Goal: Navigation & Orientation: Find specific page/section

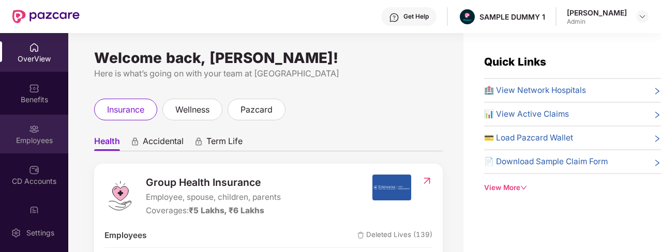
click at [51, 126] on div "Employees" at bounding box center [34, 134] width 68 height 39
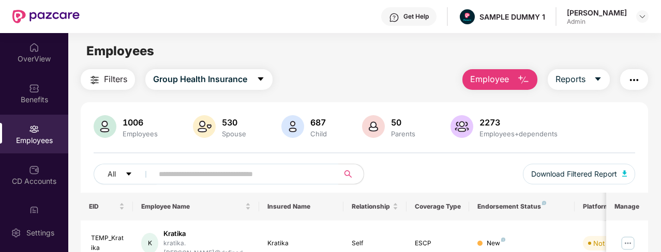
click at [513, 83] on button "Employee" at bounding box center [499, 79] width 75 height 21
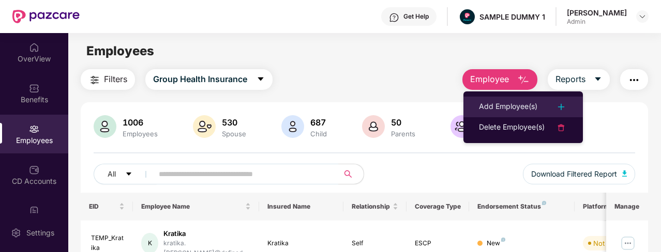
click at [516, 105] on div "Add Employee(s)" at bounding box center [508, 107] width 58 height 12
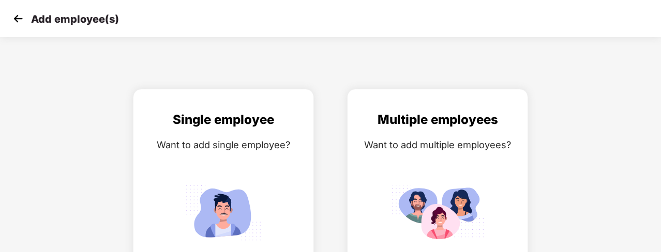
scroll to position [40, 0]
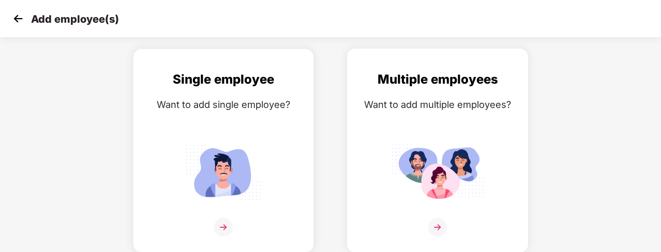
click at [442, 218] on img at bounding box center [437, 227] width 19 height 19
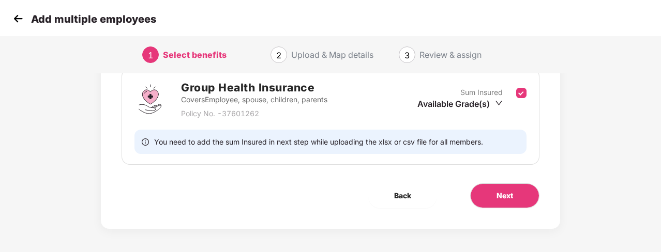
scroll to position [163, 1]
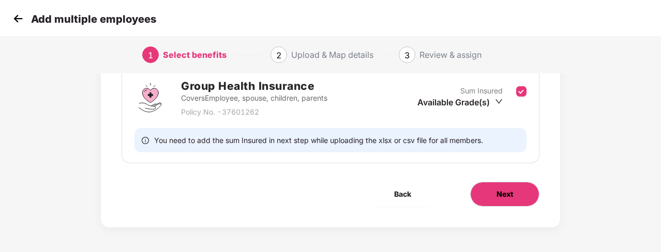
click at [496, 197] on span "Next" at bounding box center [504, 194] width 17 height 11
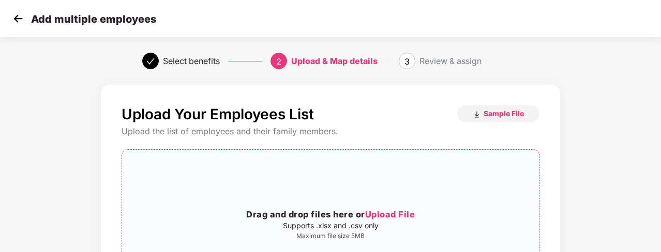
scroll to position [60, 1]
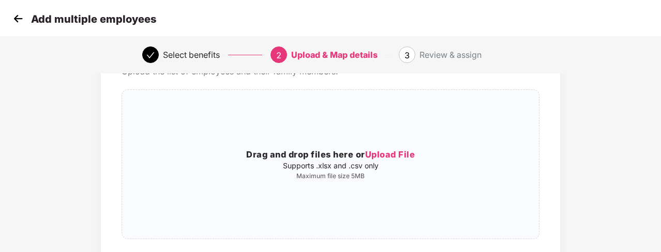
click at [16, 24] on img at bounding box center [18, 19] width 16 height 16
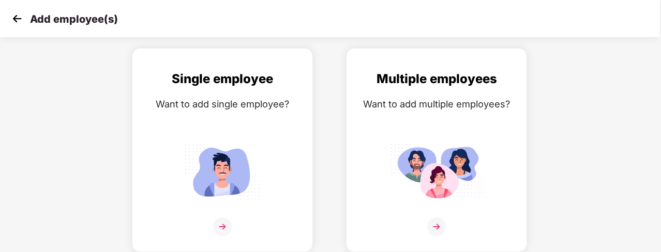
scroll to position [10, 0]
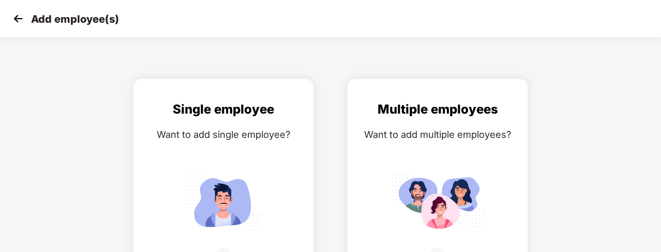
click at [16, 24] on img at bounding box center [18, 19] width 16 height 16
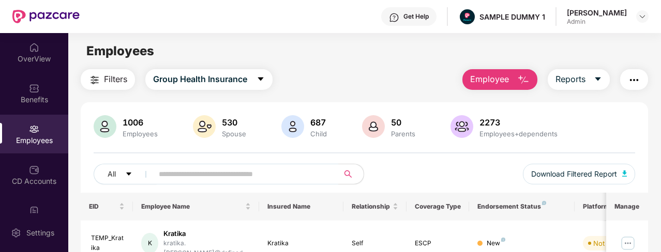
click at [496, 78] on span "Employee" at bounding box center [489, 79] width 39 height 13
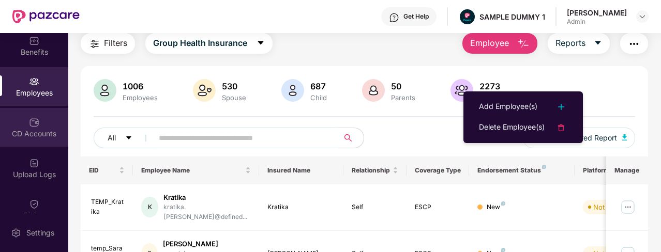
scroll to position [48, 0]
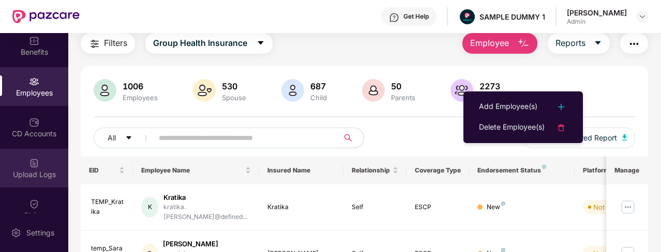
click at [36, 177] on div "Upload Logs" at bounding box center [34, 175] width 68 height 10
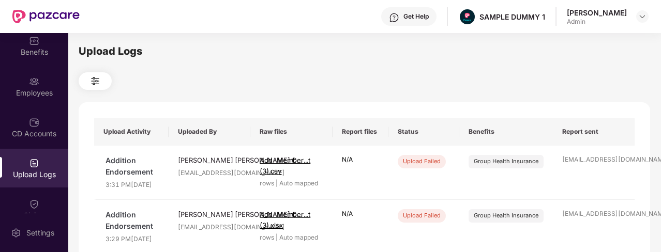
scroll to position [9, 0]
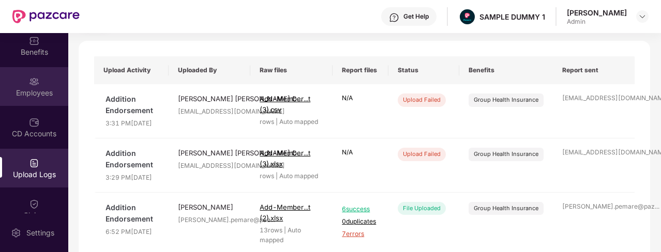
click at [34, 91] on div "Employees" at bounding box center [34, 93] width 68 height 10
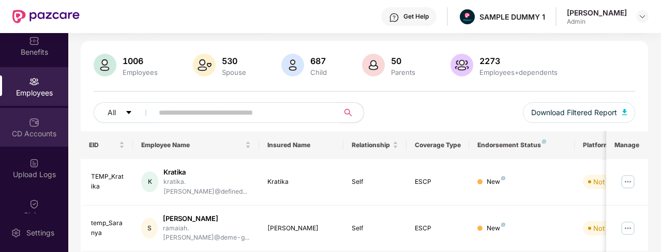
click at [21, 130] on div "CD Accounts" at bounding box center [34, 134] width 68 height 10
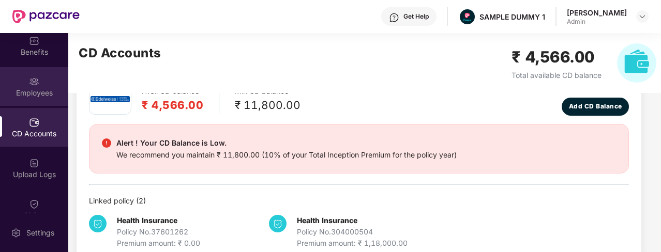
click at [36, 93] on div "Employees" at bounding box center [34, 93] width 68 height 10
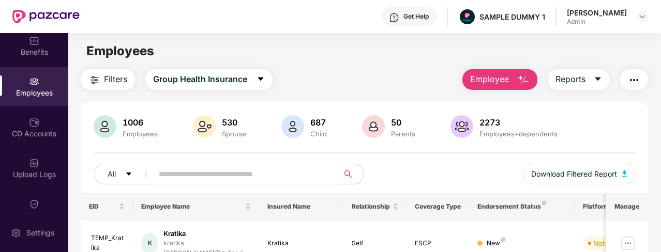
scroll to position [2, 0]
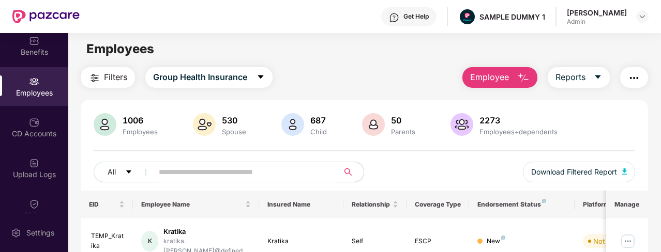
click at [404, 11] on div "Get Help" at bounding box center [408, 16] width 55 height 19
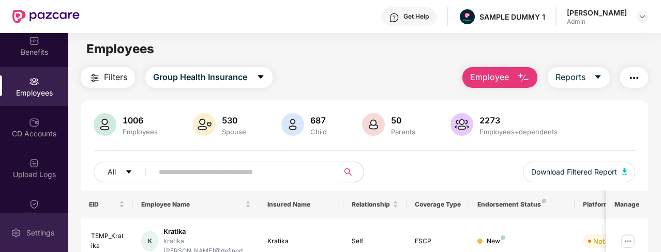
click at [17, 231] on img at bounding box center [16, 233] width 10 height 10
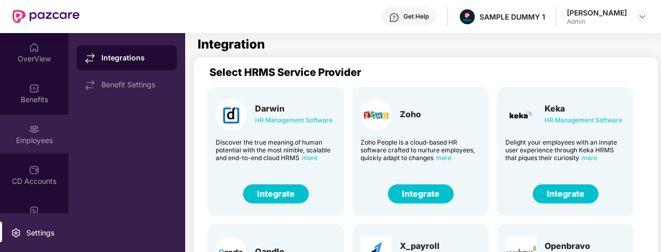
click at [9, 128] on div "Employees" at bounding box center [34, 134] width 68 height 39
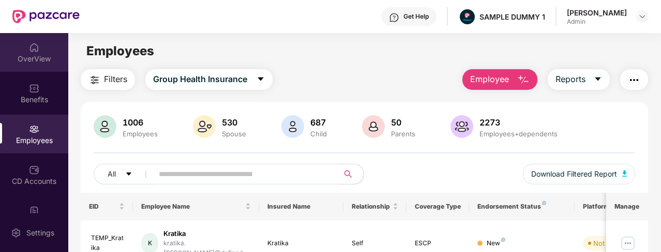
click at [25, 54] on div "OverView" at bounding box center [34, 59] width 68 height 10
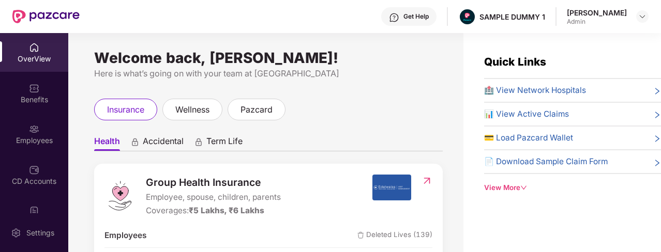
click at [398, 14] on div "Get Help" at bounding box center [408, 16] width 55 height 19
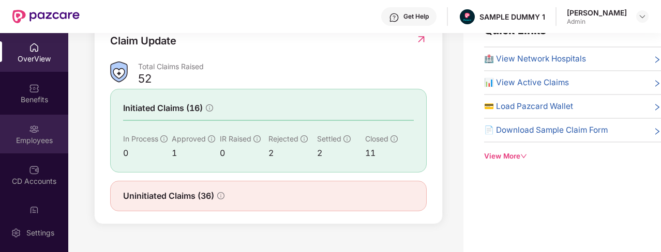
scroll to position [84, 0]
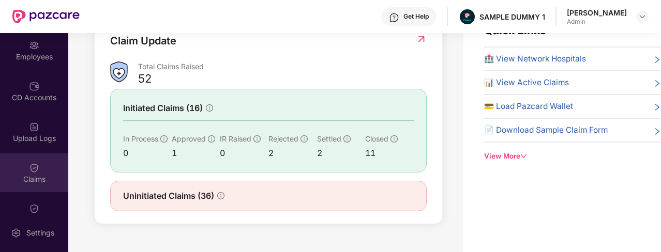
click at [24, 157] on div "Claims" at bounding box center [34, 173] width 68 height 39
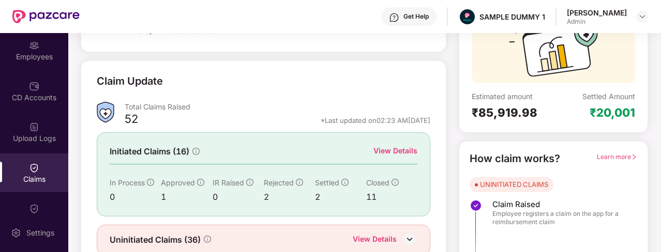
scroll to position [113, 0]
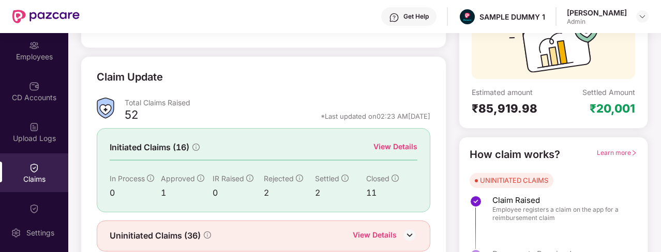
click at [396, 144] on div "View Details" at bounding box center [395, 146] width 44 height 11
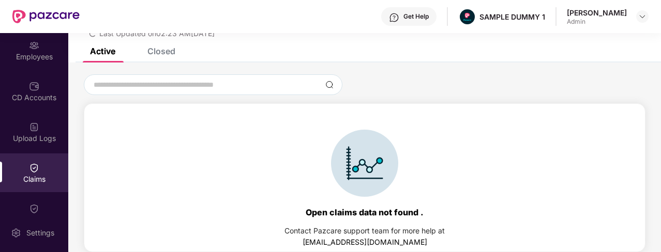
scroll to position [7, 0]
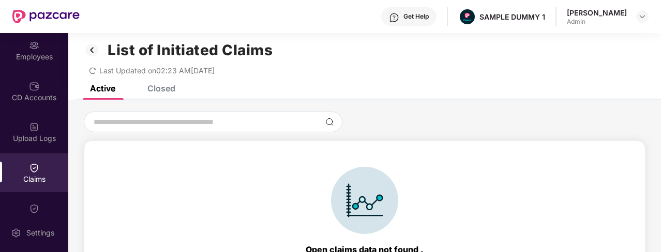
click at [148, 90] on div "Closed" at bounding box center [161, 88] width 28 height 10
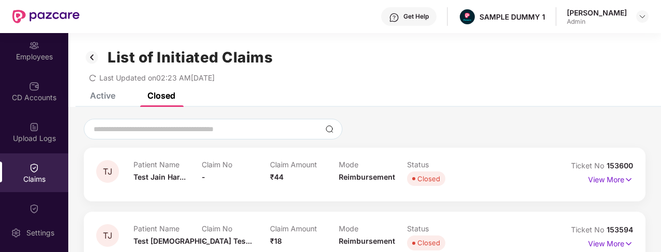
scroll to position [1, 0]
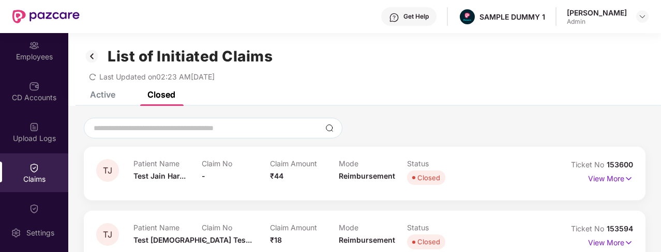
click at [100, 61] on div "List of Initiated Claims" at bounding box center [178, 57] width 189 height 18
click at [93, 60] on img at bounding box center [92, 57] width 17 height 18
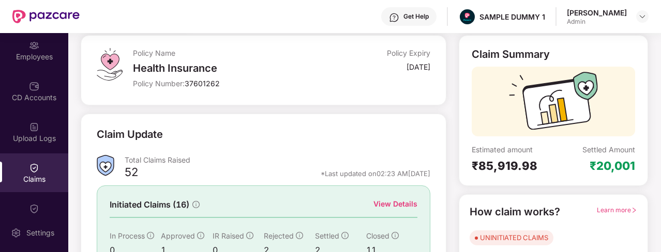
scroll to position [115, 0]
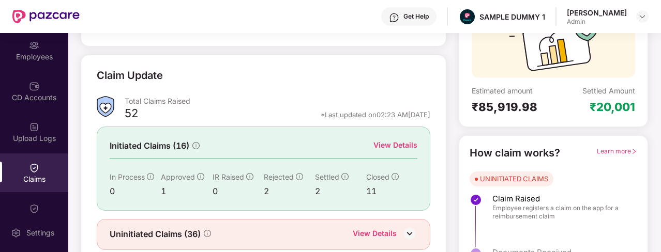
click at [614, 151] on span "Learn more" at bounding box center [617, 151] width 40 height 8
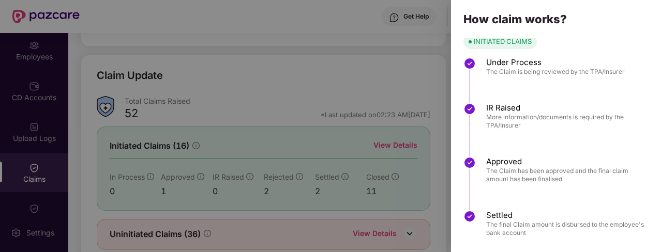
scroll to position [204, 0]
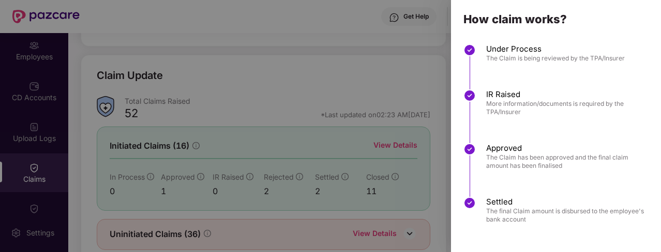
click at [438, 98] on div at bounding box center [330, 126] width 661 height 252
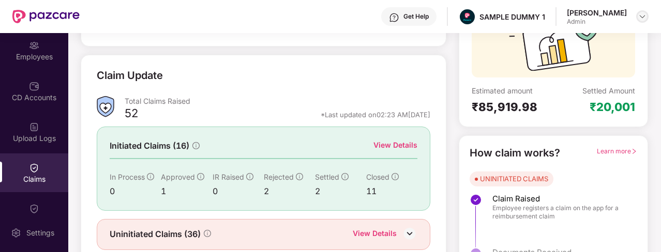
click at [637, 18] on div at bounding box center [642, 16] width 12 height 12
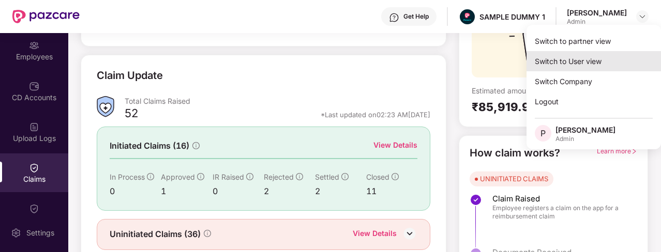
click at [579, 62] on div "Switch to User view" at bounding box center [593, 61] width 134 height 20
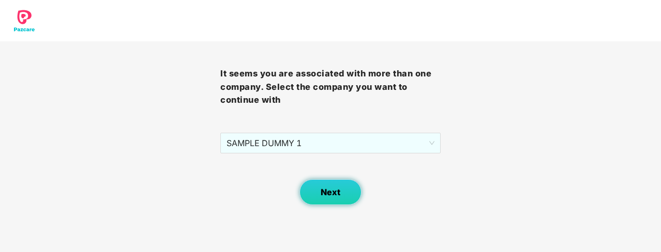
click at [331, 195] on span "Next" at bounding box center [330, 193] width 20 height 10
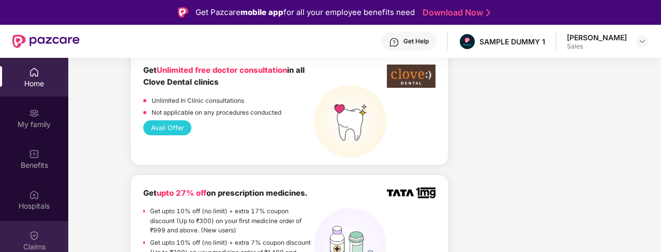
scroll to position [871, 0]
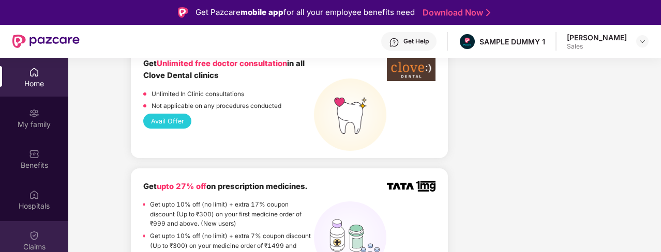
click at [39, 226] on div "Claims" at bounding box center [34, 240] width 68 height 39
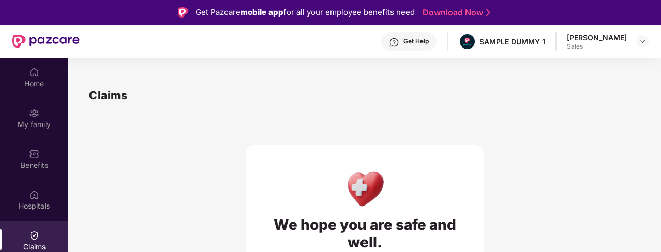
click at [647, 38] on div at bounding box center [642, 41] width 12 height 12
click at [644, 37] on img at bounding box center [642, 41] width 8 height 8
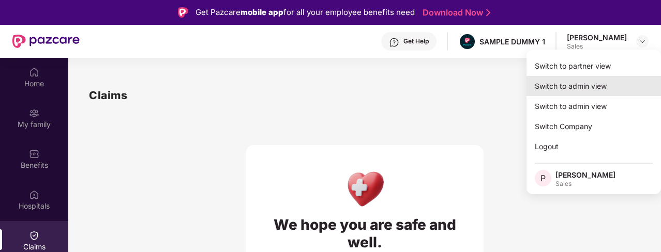
click at [550, 82] on div "Switch to admin view" at bounding box center [593, 86] width 134 height 20
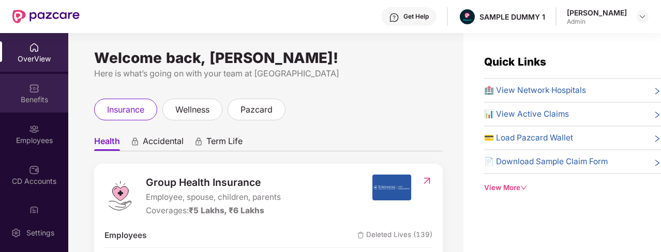
click at [50, 102] on div "Benefits" at bounding box center [34, 100] width 68 height 10
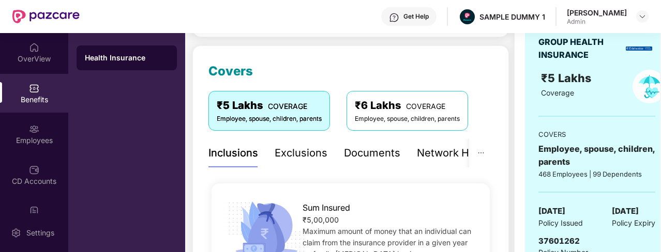
scroll to position [123, 0]
click at [296, 164] on div "Exclusions" at bounding box center [300, 153] width 53 height 28
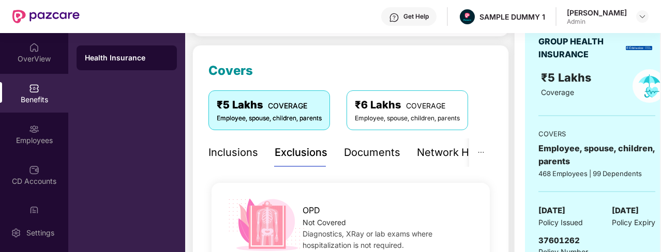
click at [244, 149] on div "Inclusions" at bounding box center [233, 153] width 50 height 16
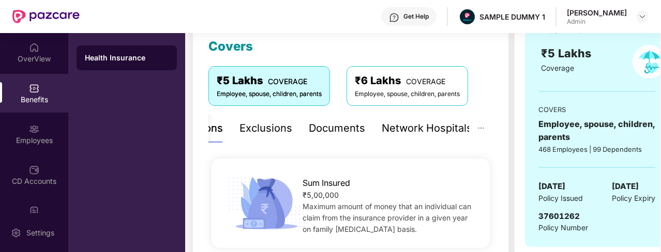
scroll to position [146, 0]
click at [341, 139] on div "Documents" at bounding box center [337, 129] width 56 height 28
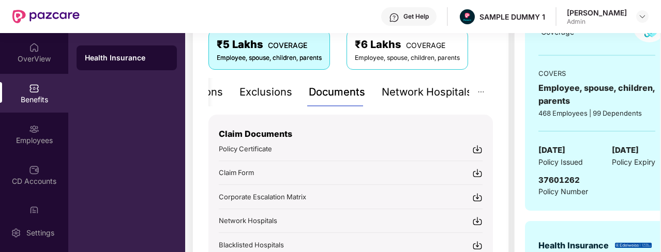
scroll to position [182, 0]
click at [391, 98] on div "Network Hospitals" at bounding box center [426, 93] width 90 height 16
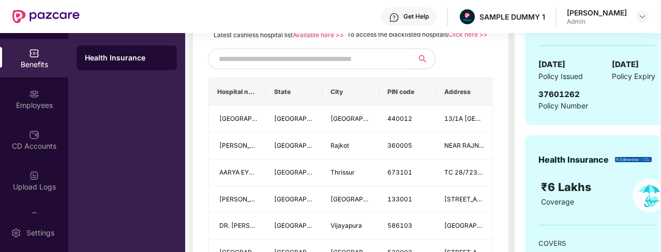
scroll to position [38, 0]
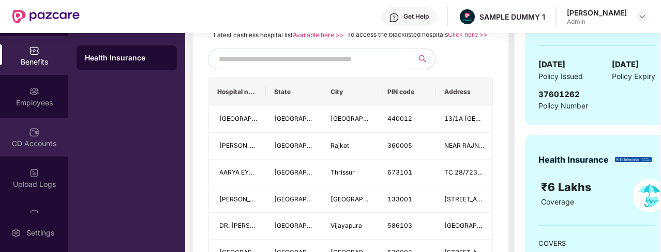
click at [24, 156] on div "CD Accounts" at bounding box center [34, 137] width 68 height 39
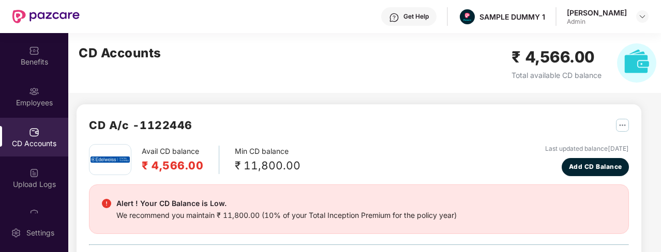
scroll to position [2, 0]
click at [606, 159] on button "Add CD Balance" at bounding box center [594, 167] width 67 height 18
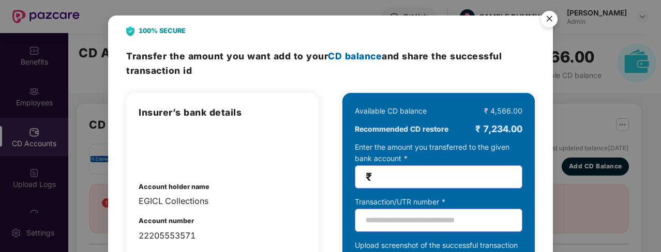
click at [549, 24] on img "Close" at bounding box center [548, 20] width 29 height 29
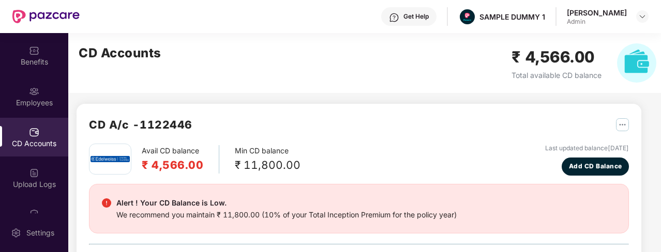
click at [52, 77] on div "OverView Benefits Employees CD Accounts Upload Logs Claims Claim Analysis Stepa…" at bounding box center [34, 123] width 68 height 180
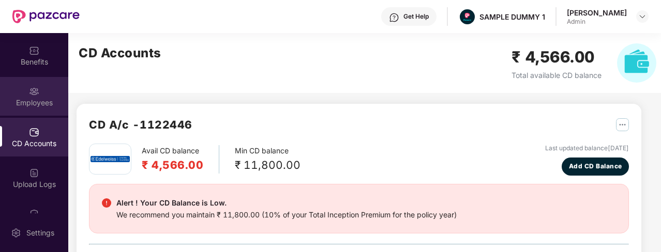
click at [15, 112] on div "Employees" at bounding box center [34, 96] width 68 height 39
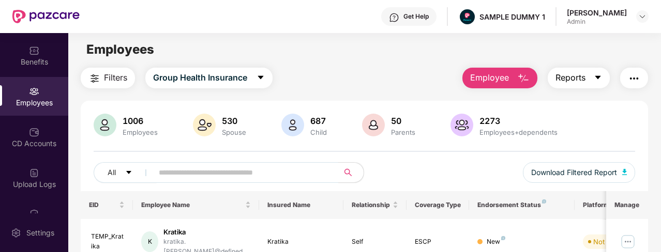
click at [597, 82] on span "caret-down" at bounding box center [597, 77] width 8 height 9
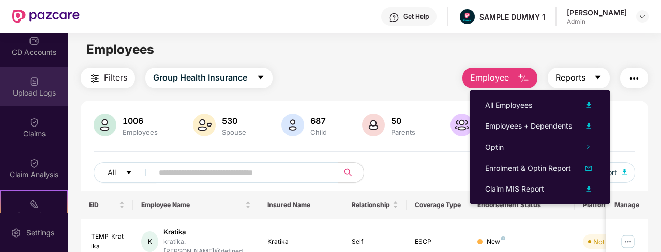
scroll to position [141, 0]
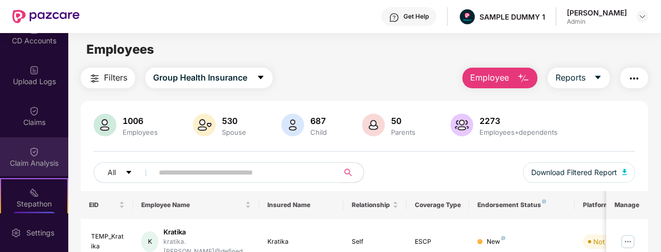
click at [30, 154] on img at bounding box center [34, 152] width 10 height 10
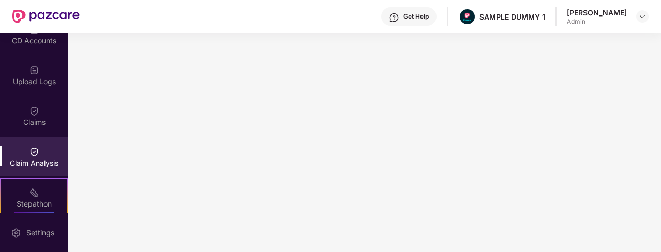
scroll to position [269, 0]
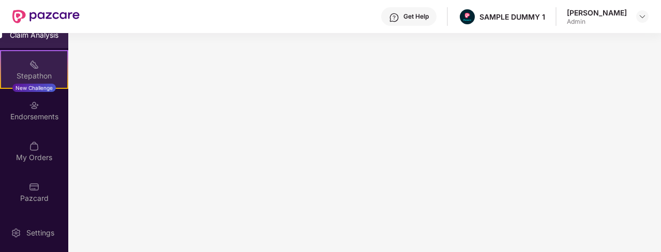
click at [52, 65] on div "Stepathon New Challenge" at bounding box center [34, 69] width 68 height 39
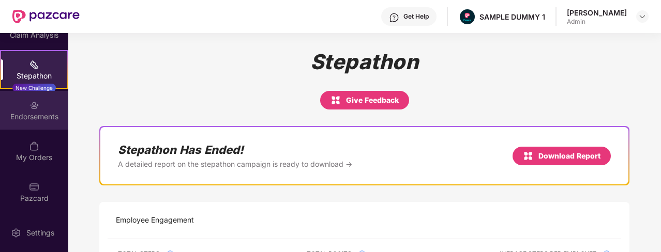
click at [28, 111] on div "Endorsements" at bounding box center [34, 110] width 68 height 39
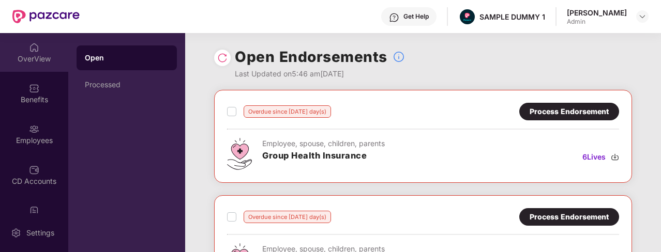
click at [29, 52] on img at bounding box center [34, 47] width 10 height 10
